Goal: Entertainment & Leisure: Browse casually

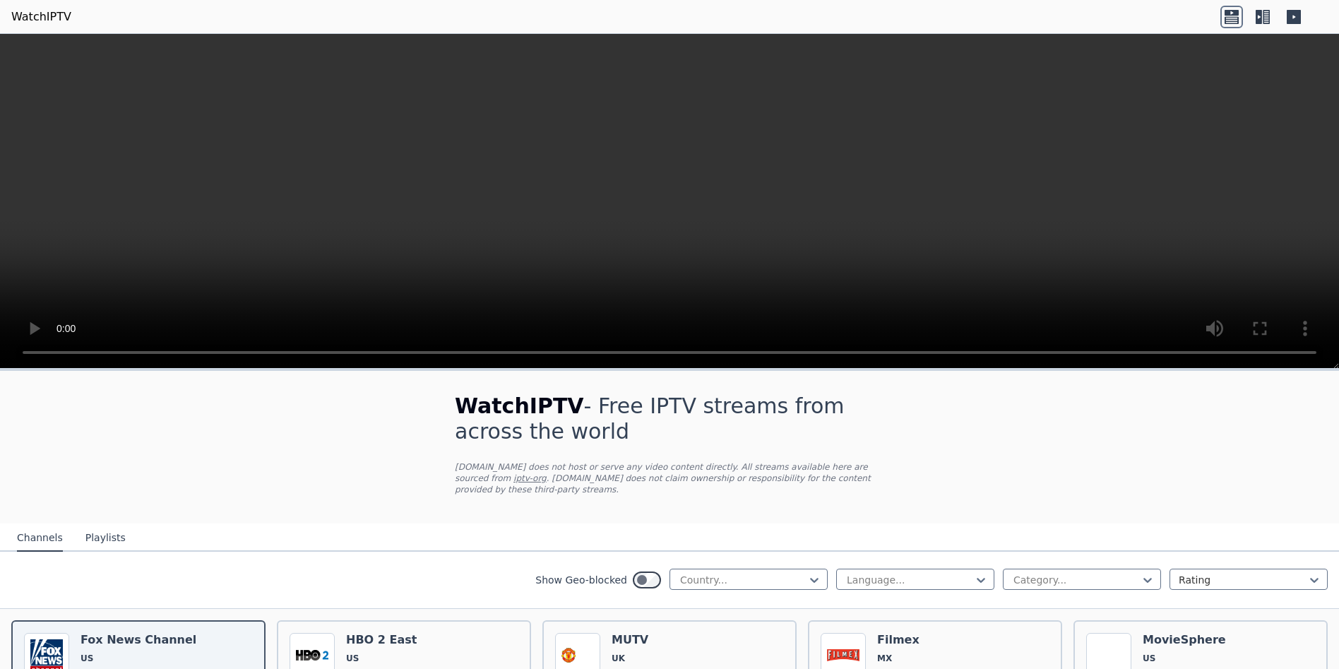
click at [93, 525] on button "Playlists" at bounding box center [105, 538] width 40 height 27
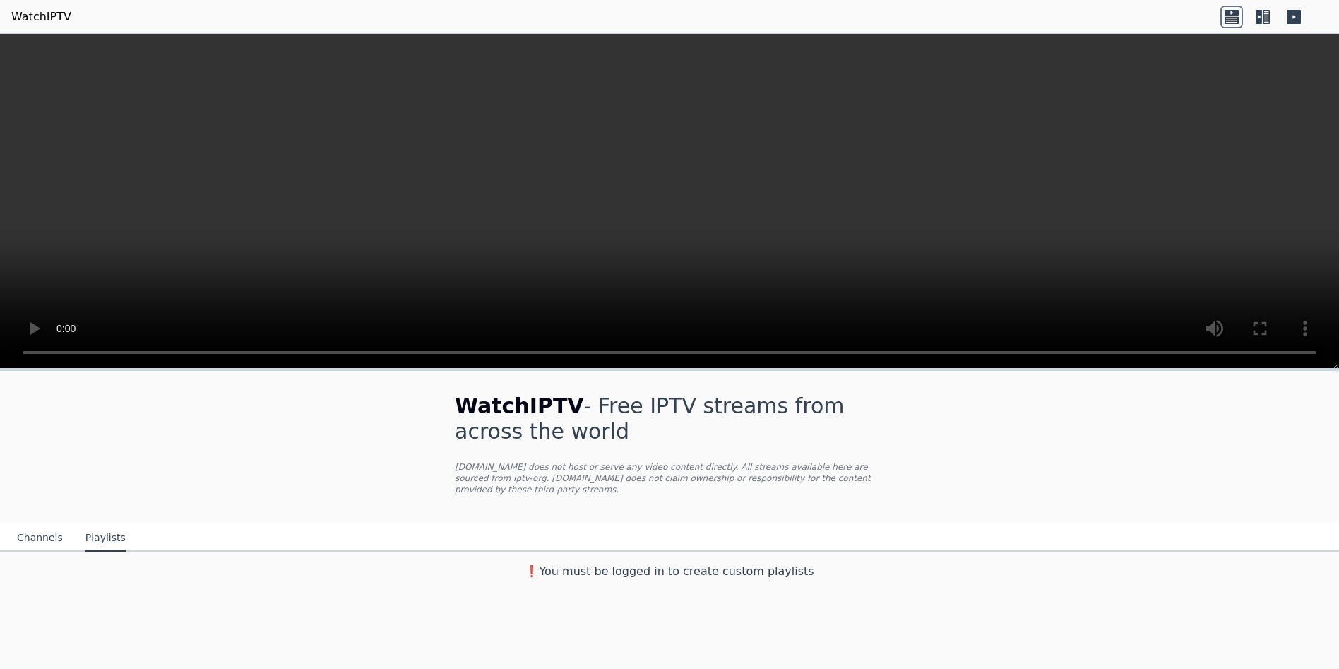
click at [37, 525] on button "Channels" at bounding box center [40, 538] width 46 height 27
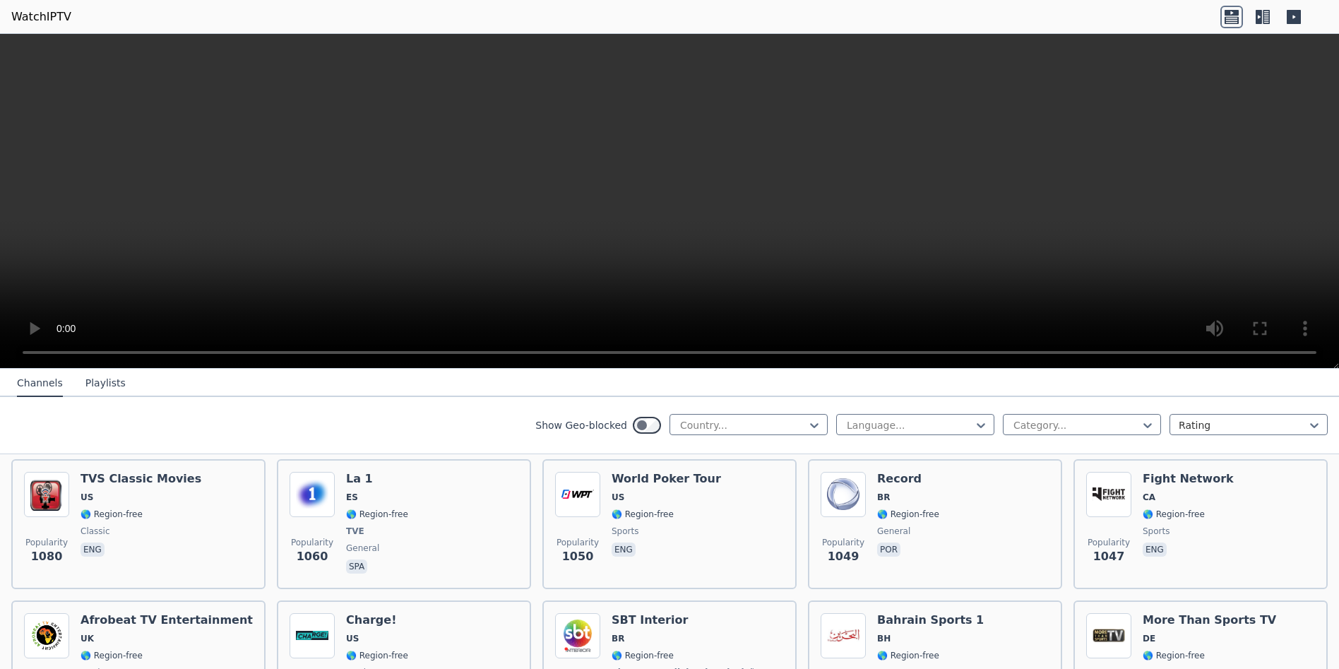
scroll to position [2071, 0]
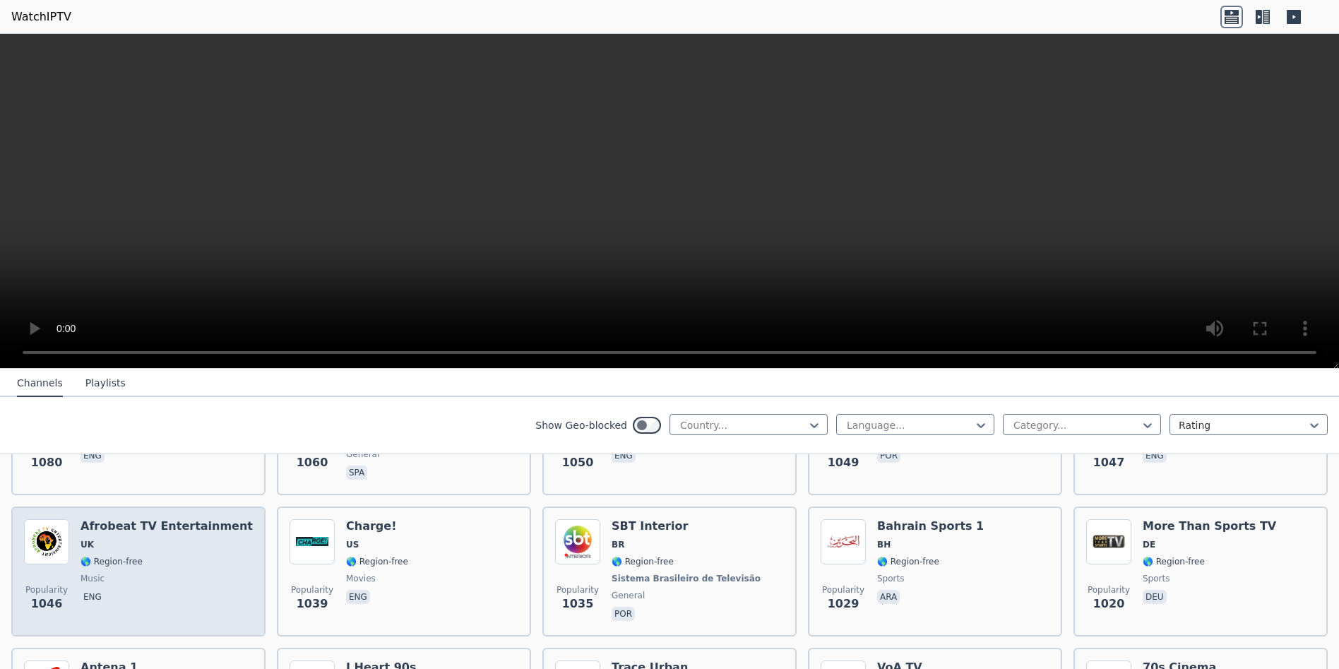
click at [78, 538] on div "Popularity 1046 Afrobeat TV Entertainment UK 🌎 Region-free music eng" at bounding box center [138, 571] width 229 height 105
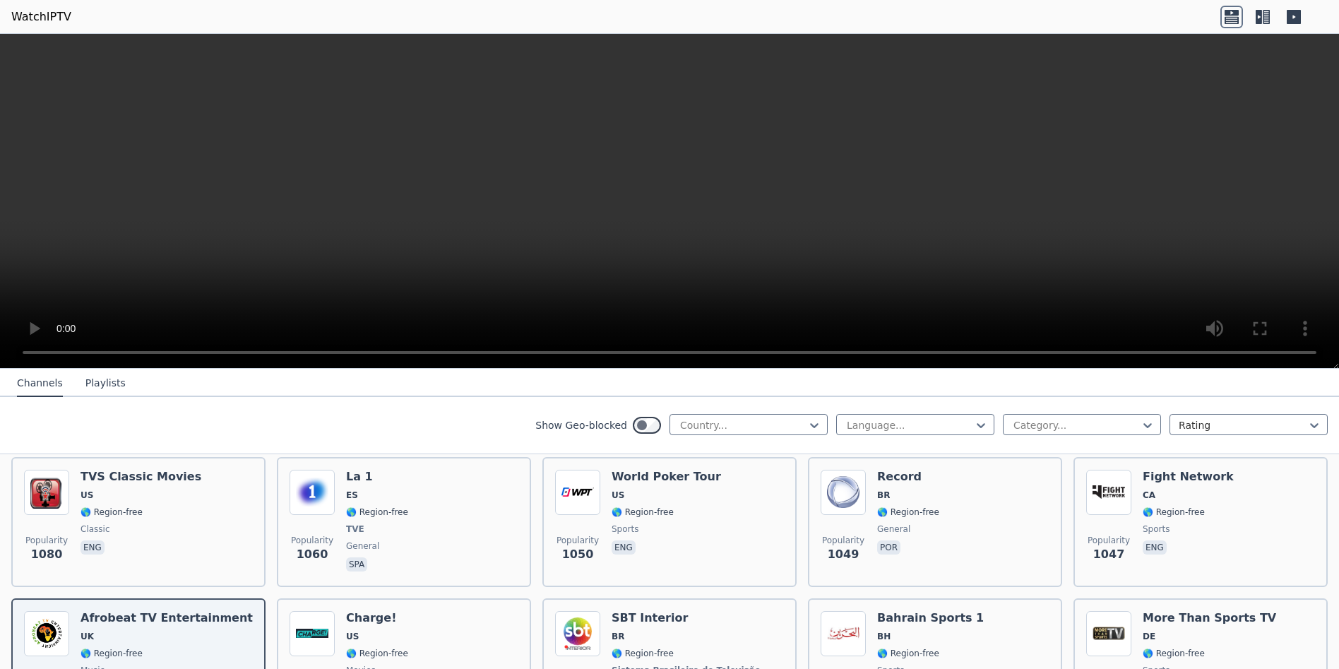
scroll to position [1412, 0]
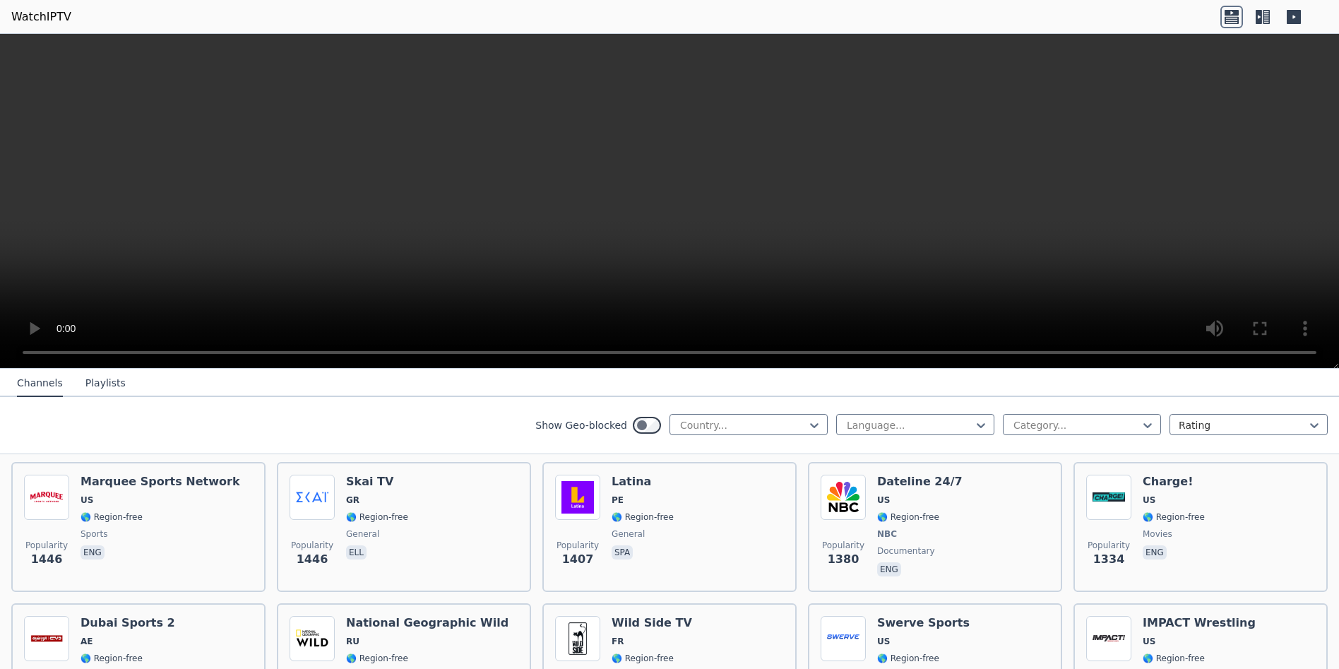
click at [1229, 16] on icon at bounding box center [1231, 17] width 23 height 23
click at [1263, 20] on icon at bounding box center [1262, 17] width 23 height 23
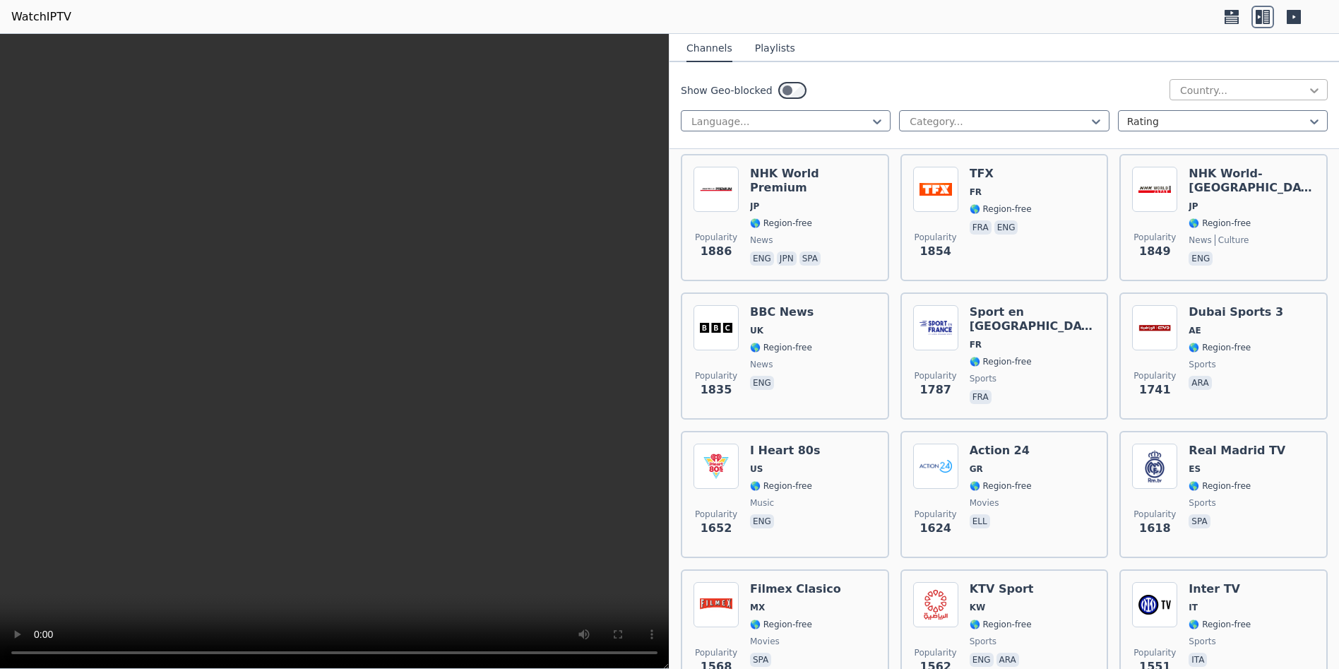
click at [1307, 90] on icon at bounding box center [1314, 90] width 14 height 14
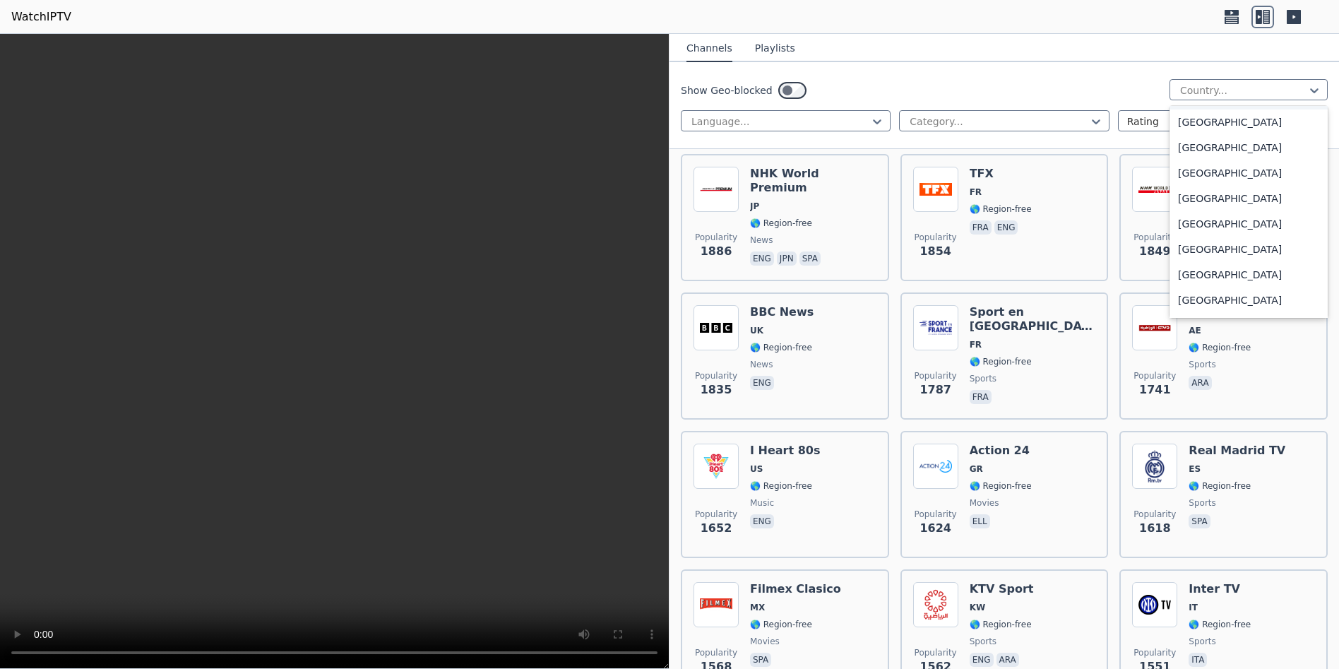
scroll to position [282, 0]
click at [1198, 292] on div "[GEOGRAPHIC_DATA]" at bounding box center [1248, 296] width 158 height 25
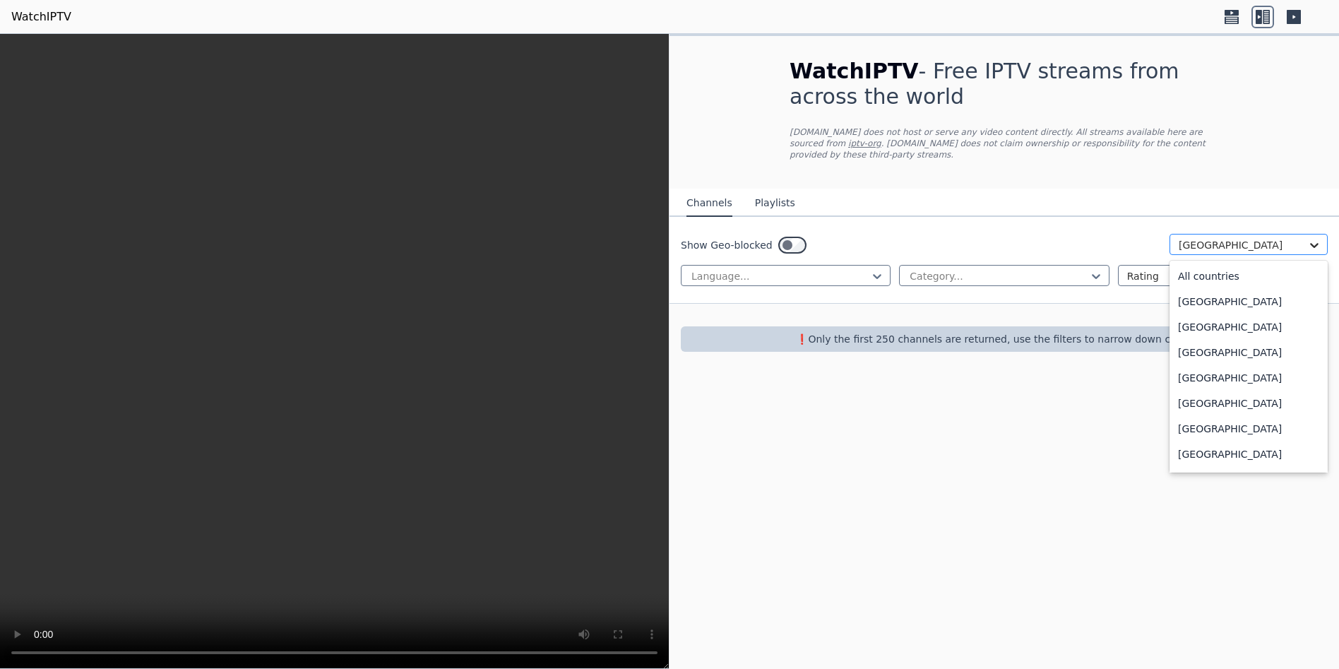
click at [1313, 238] on icon at bounding box center [1314, 245] width 14 height 14
click at [1214, 263] on div "All countries" at bounding box center [1248, 275] width 158 height 25
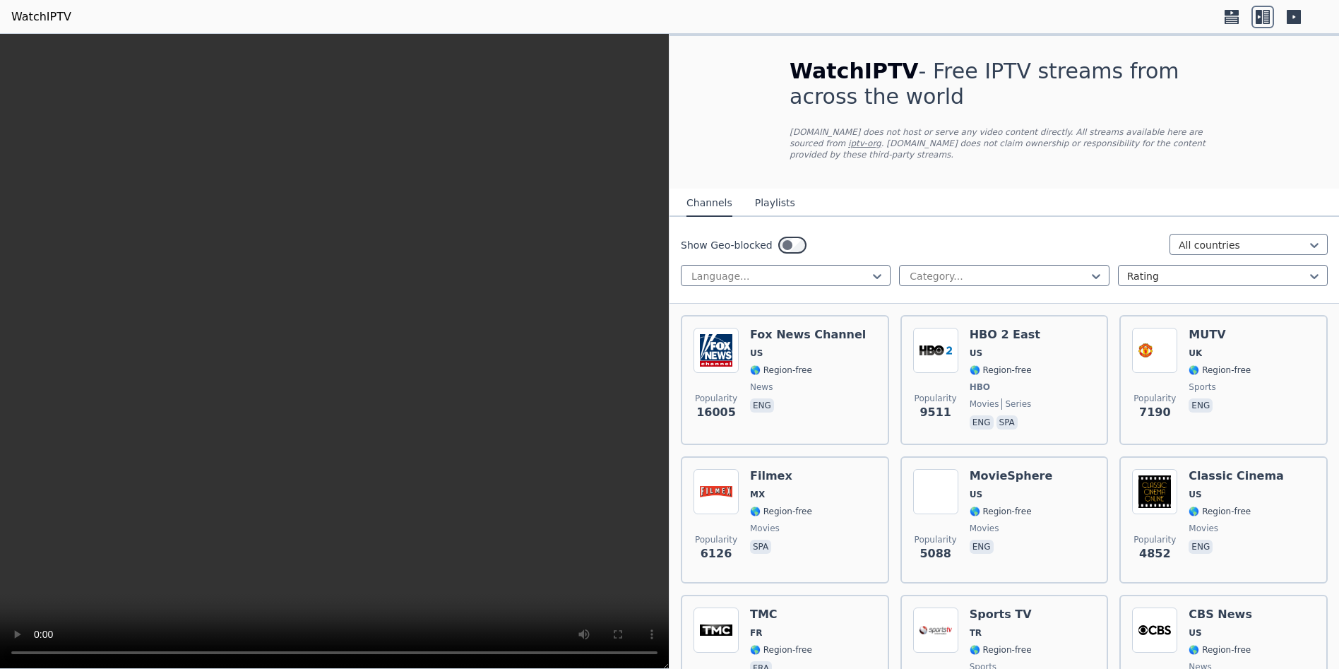
click at [768, 194] on button "Playlists" at bounding box center [775, 203] width 40 height 27
